Goal: Information Seeking & Learning: Get advice/opinions

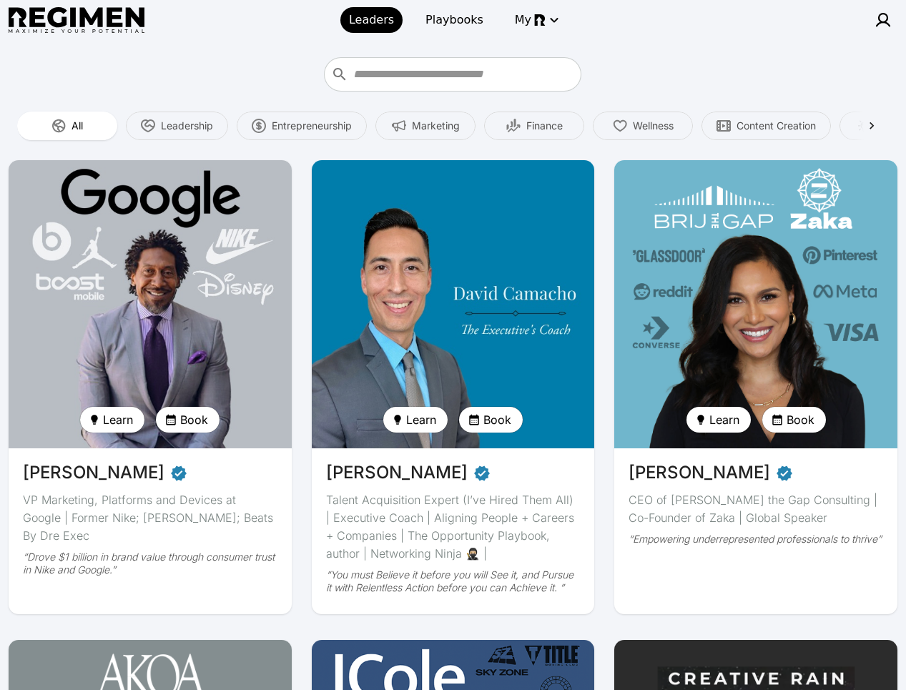
click at [510, 303] on img at bounding box center [453, 304] width 292 height 297
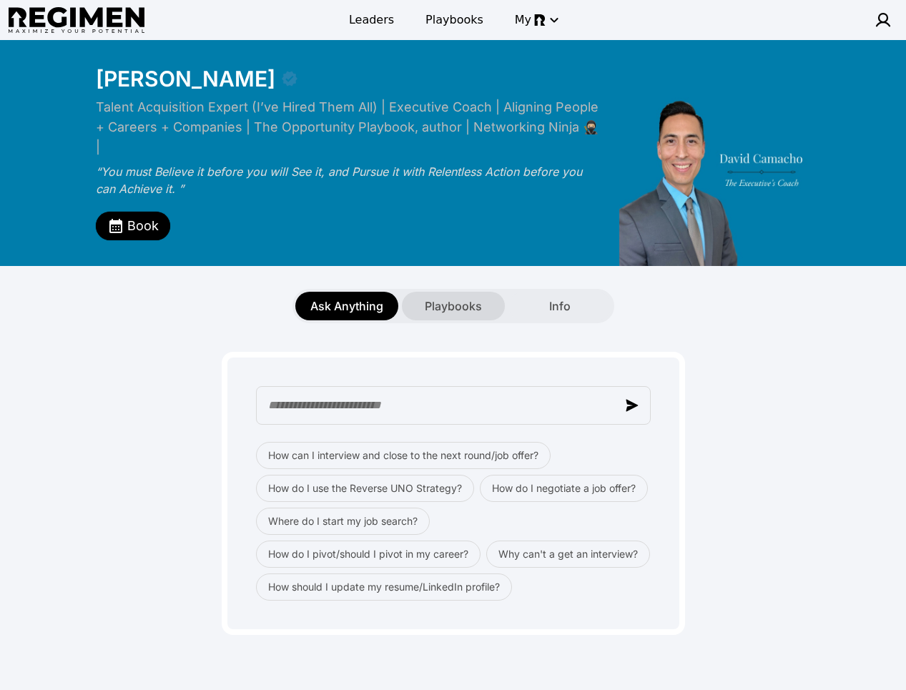
click at [443, 297] on span "Playbooks" at bounding box center [453, 305] width 57 height 17
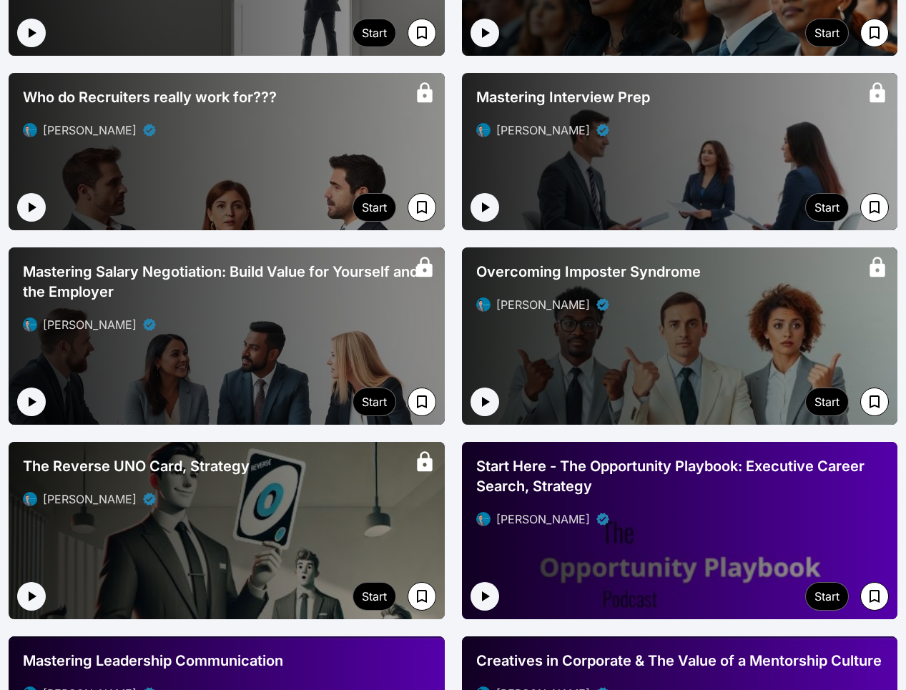
scroll to position [1293, 0]
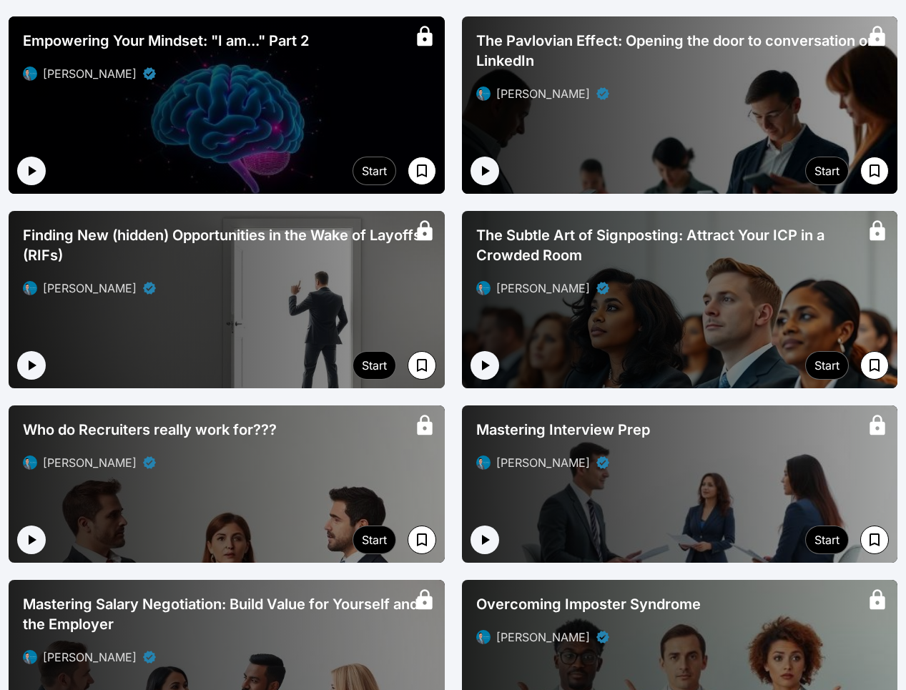
click at [407, 252] on div "Finding New (hidden) Opportunities in the Wake of Layoffs (RIFs) [PERSON_NAME]" at bounding box center [226, 260] width 419 height 83
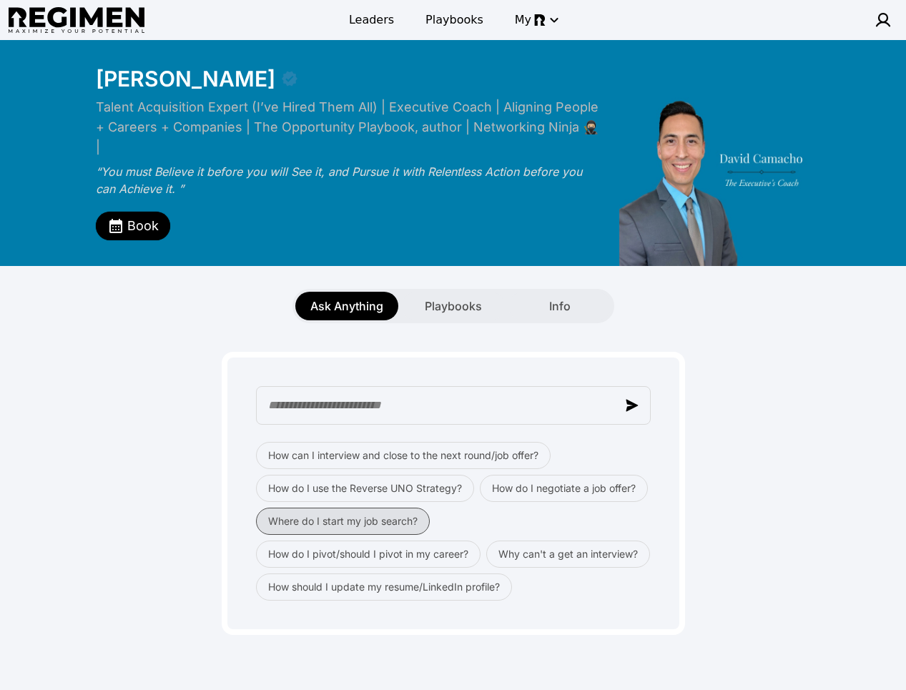
click at [395, 507] on button "Where do I start my job search?" at bounding box center [343, 520] width 174 height 27
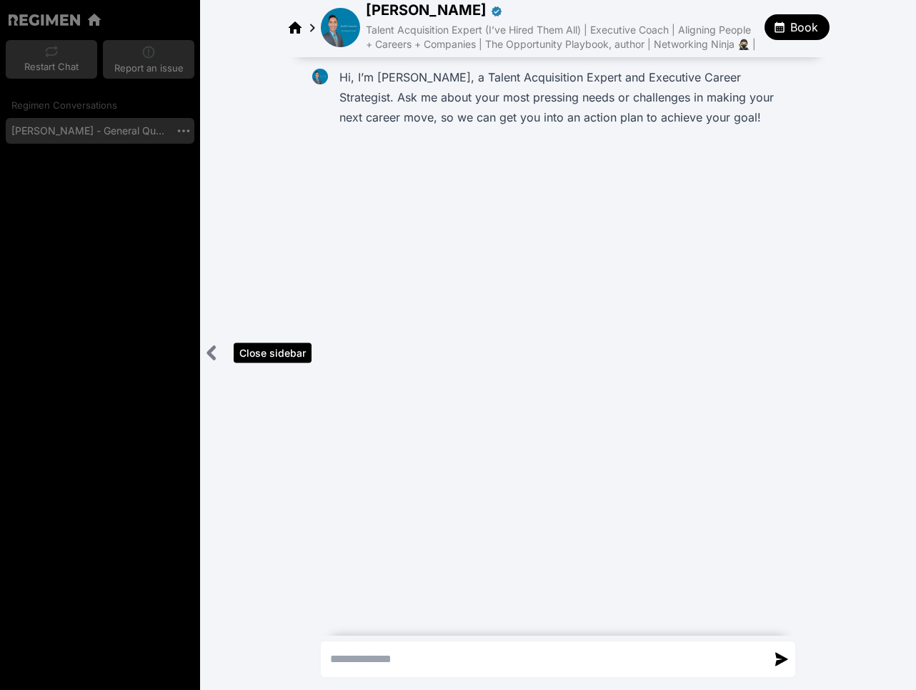
click at [219, 357] on icon "Close sidebar" at bounding box center [212, 353] width 18 height 18
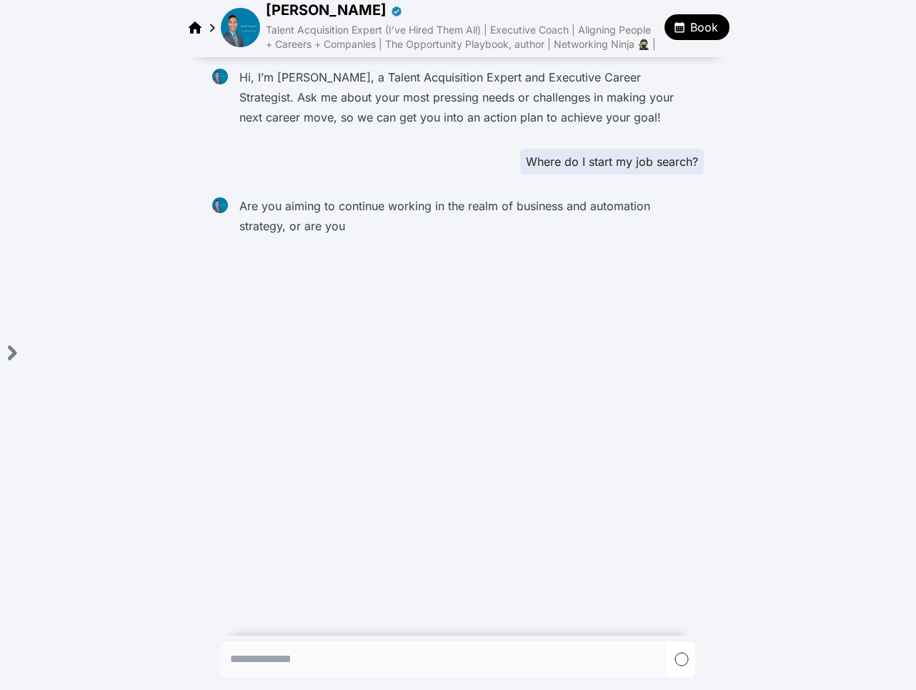
click at [683, 29] on icon "button" at bounding box center [679, 27] width 13 height 13
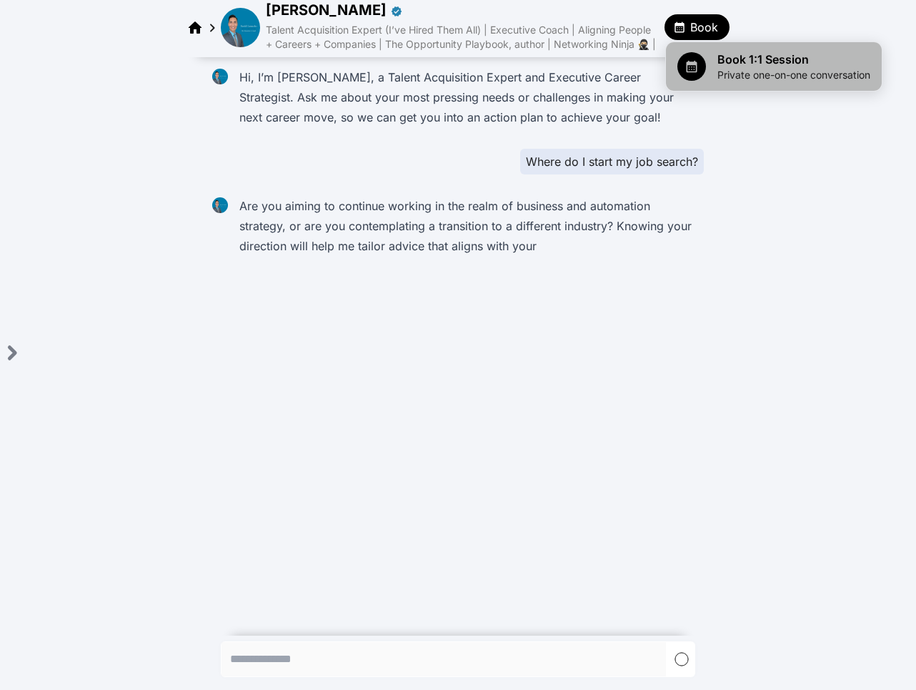
click at [775, 56] on span "Book 1:1 Session" at bounding box center [794, 59] width 153 height 17
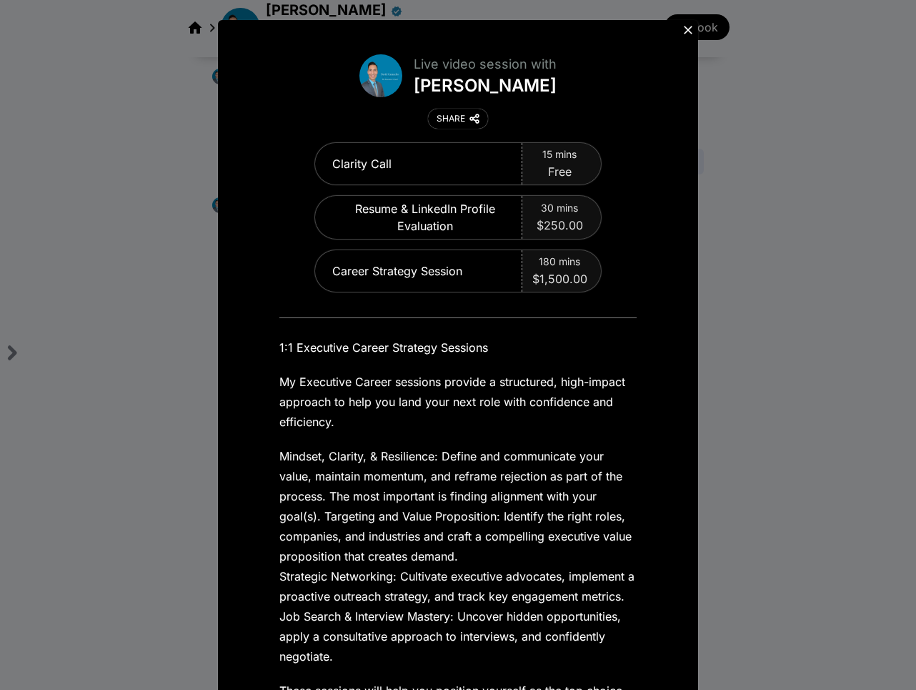
click at [684, 30] on icon at bounding box center [688, 30] width 9 height 9
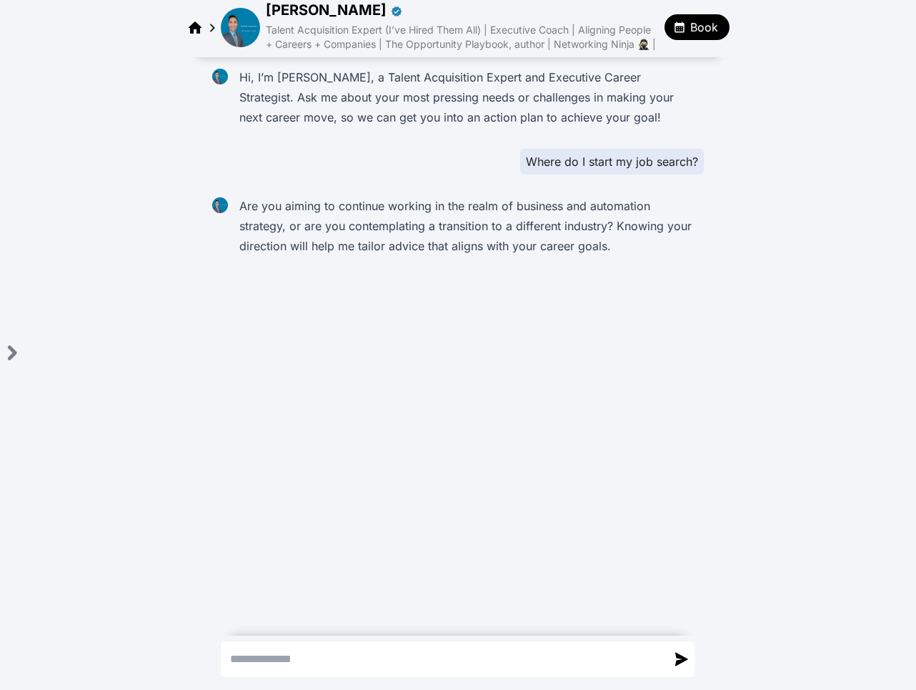
click at [409, 196] on p "Are you aiming to continue working in the realm of business and automation stra…" at bounding box center [468, 226] width 459 height 60
click at [472, 655] on textarea "Send a message" at bounding box center [444, 659] width 445 height 34
type textarea "**********"
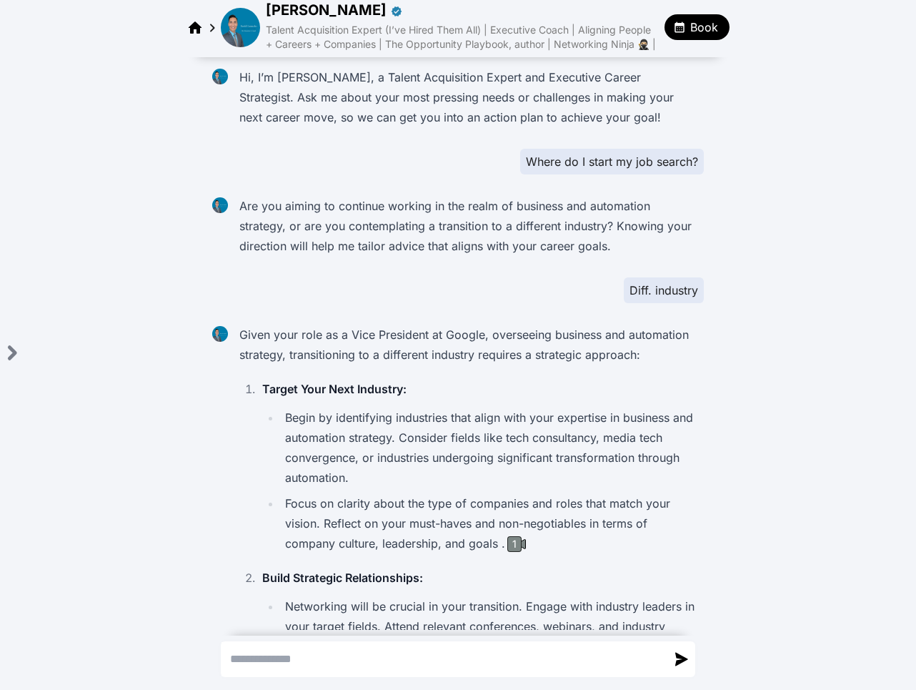
click at [507, 550] on div "1" at bounding box center [514, 544] width 14 height 16
click at [237, 19] on img at bounding box center [240, 27] width 39 height 39
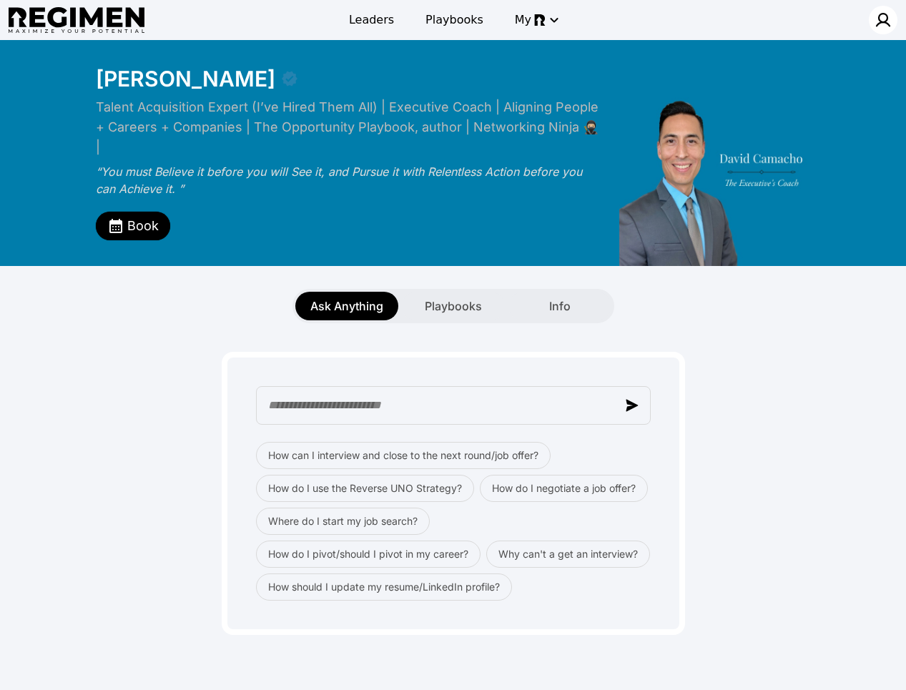
click at [886, 25] on img at bounding box center [882, 19] width 17 height 17
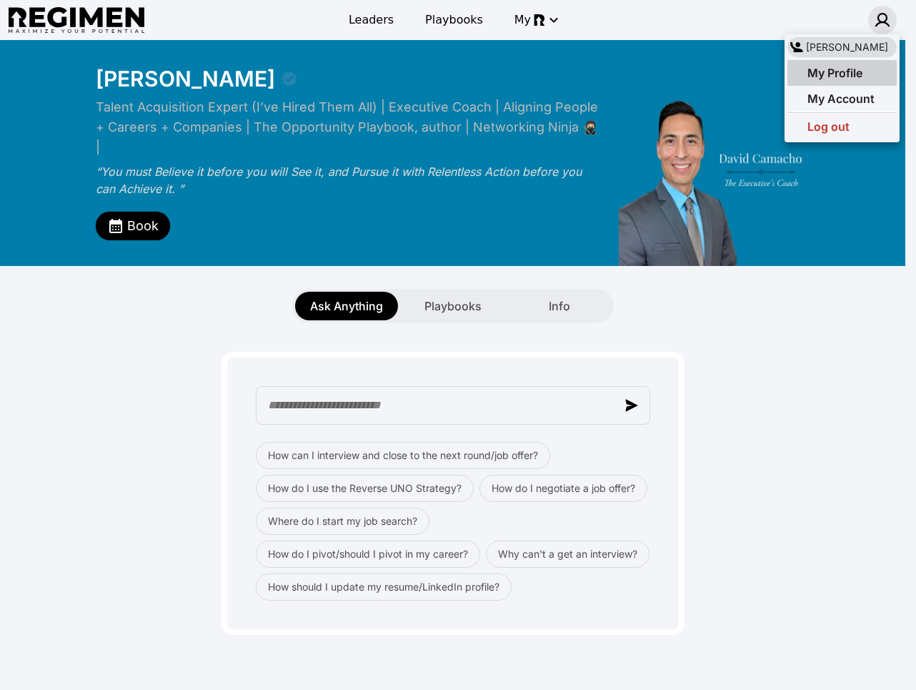
click at [861, 66] on span "My Profile" at bounding box center [835, 73] width 55 height 14
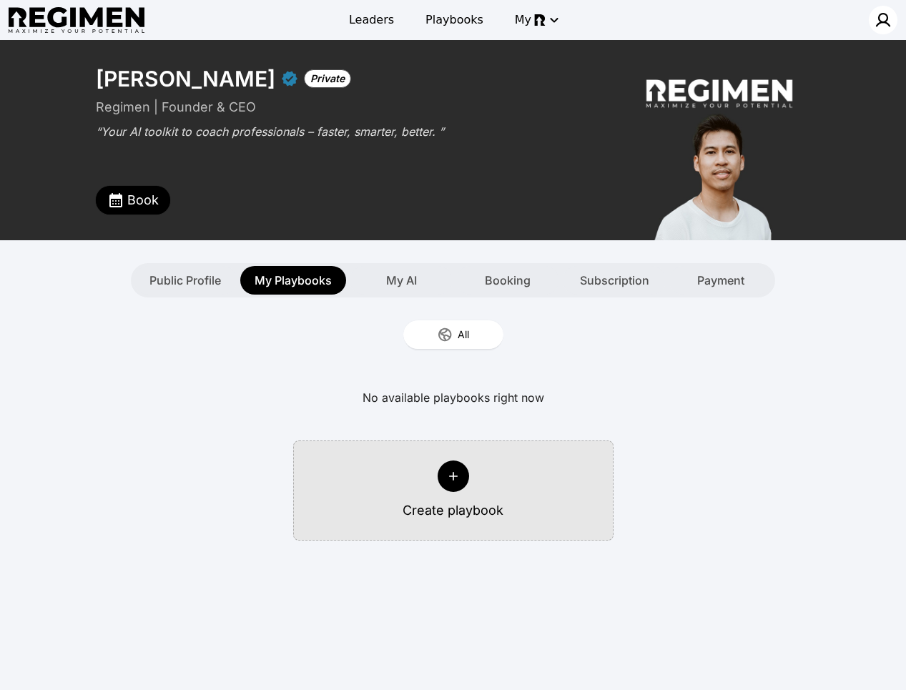
click at [882, 15] on img at bounding box center [882, 19] width 17 height 17
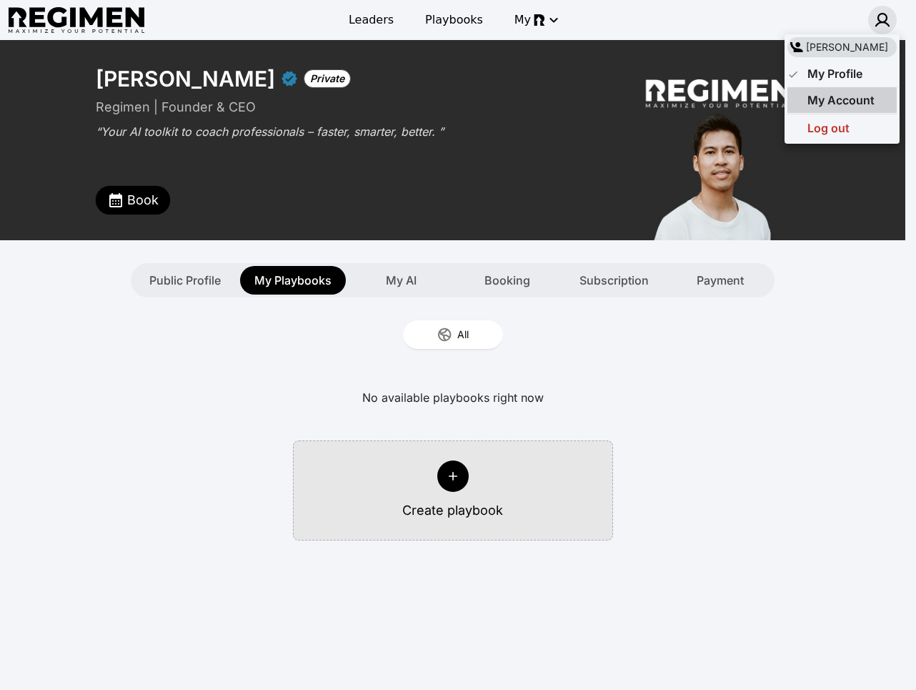
click at [842, 101] on span "My Account" at bounding box center [841, 100] width 67 height 14
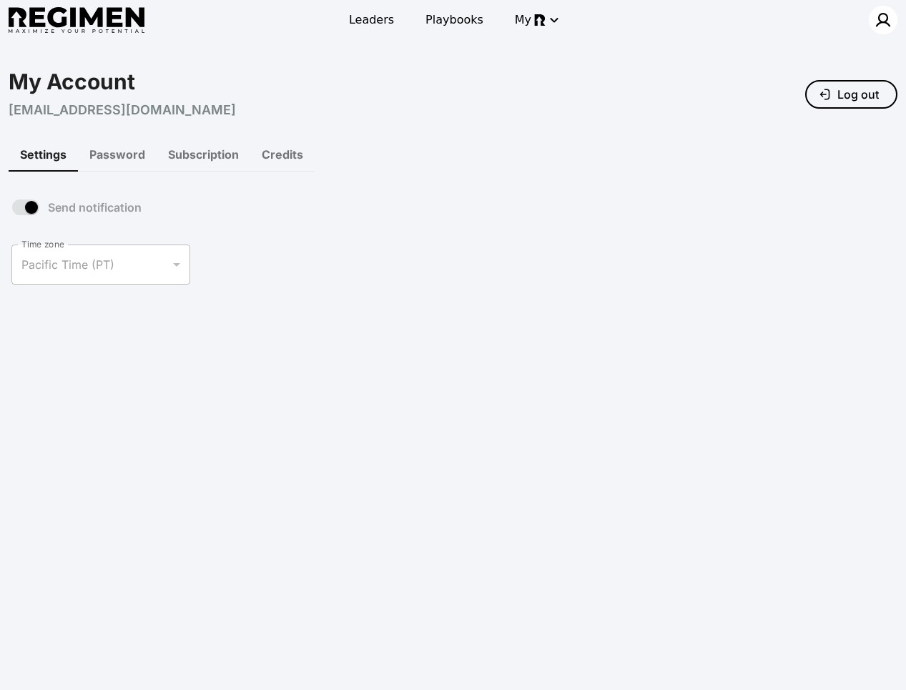
click at [878, 16] on img at bounding box center [882, 19] width 17 height 17
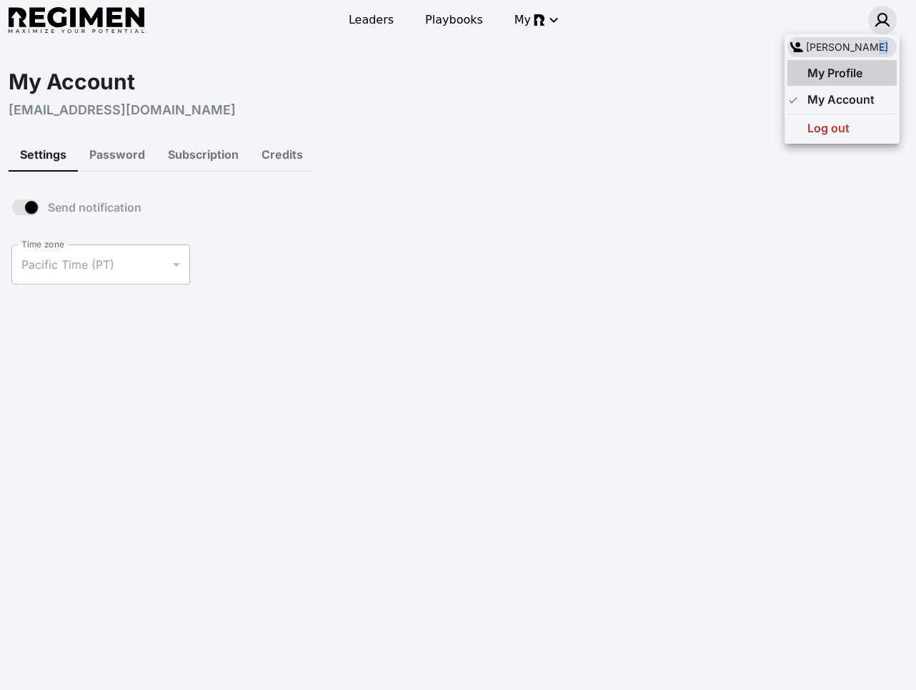
click at [857, 59] on ul "[PERSON_NAME] Get Started Join Waitlist Book Demo Pricing My Profile My Account…" at bounding box center [842, 88] width 115 height 109
click at [851, 76] on span "My Profile" at bounding box center [835, 73] width 55 height 14
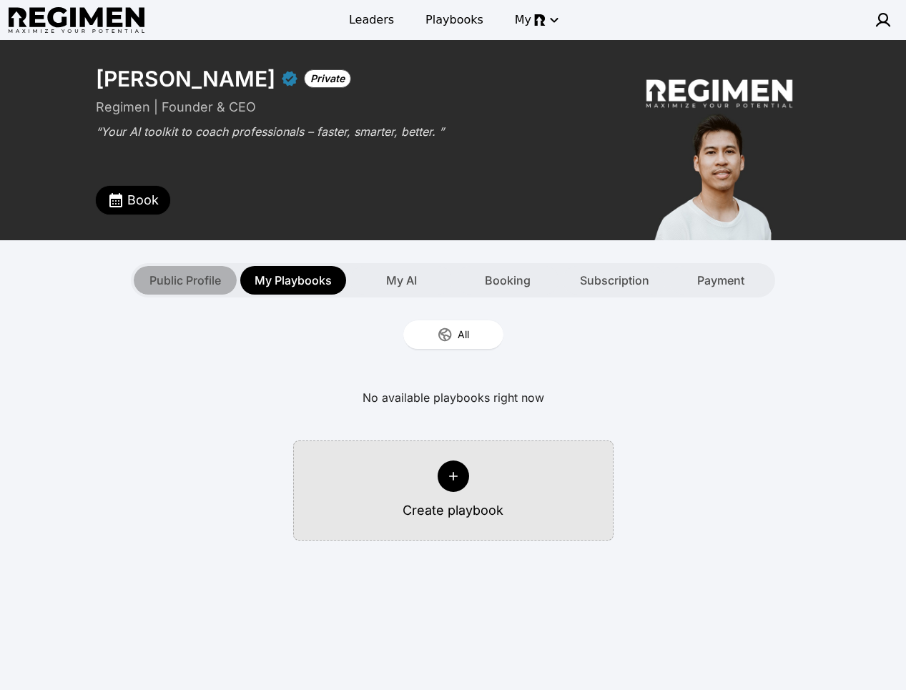
click at [197, 281] on span "Public Profile" at bounding box center [184, 280] width 71 height 17
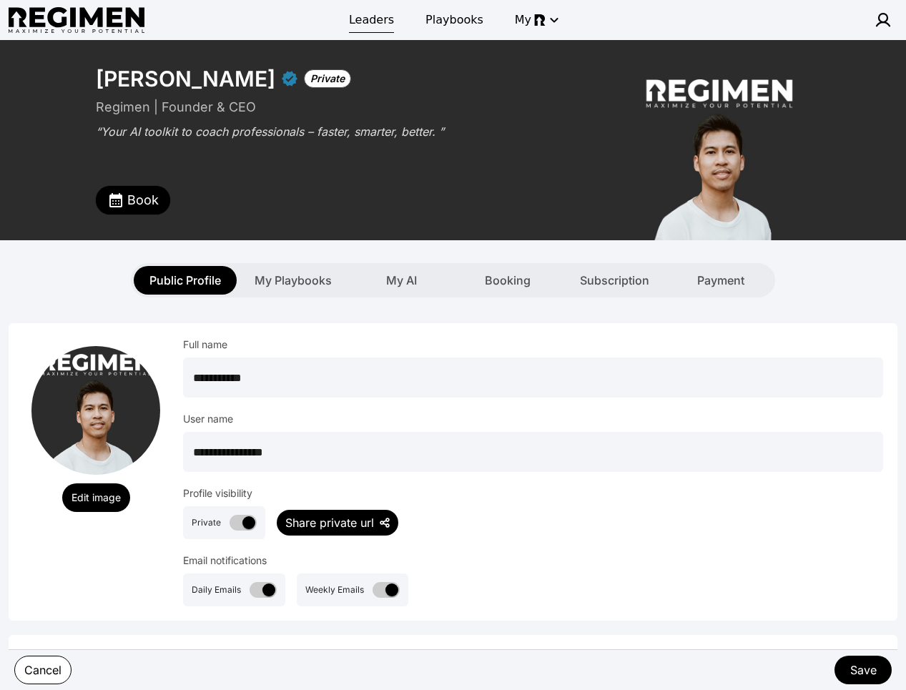
click at [376, 28] on span "Leaders" at bounding box center [371, 19] width 45 height 17
